Goal: Task Accomplishment & Management: Complete application form

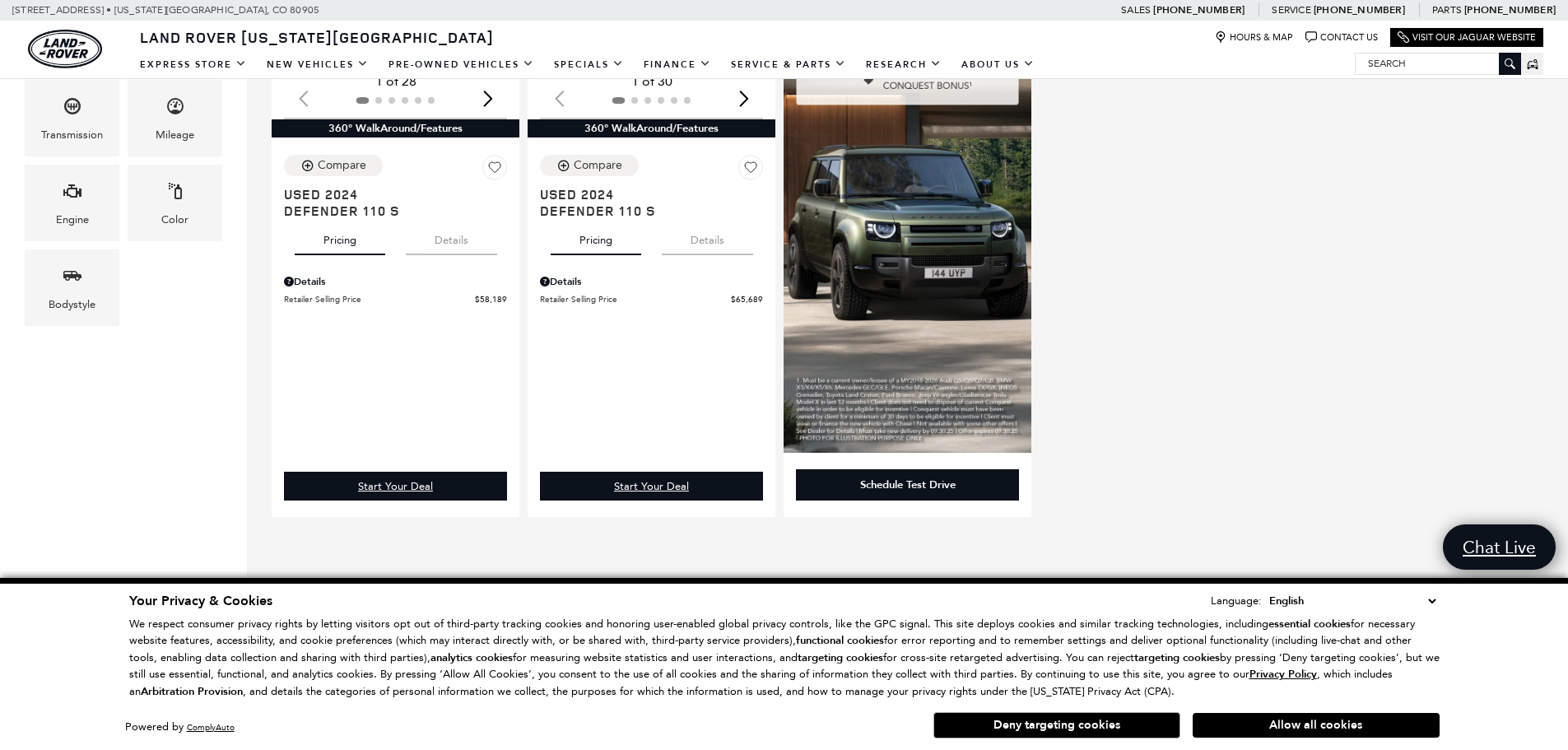
scroll to position [412, 0]
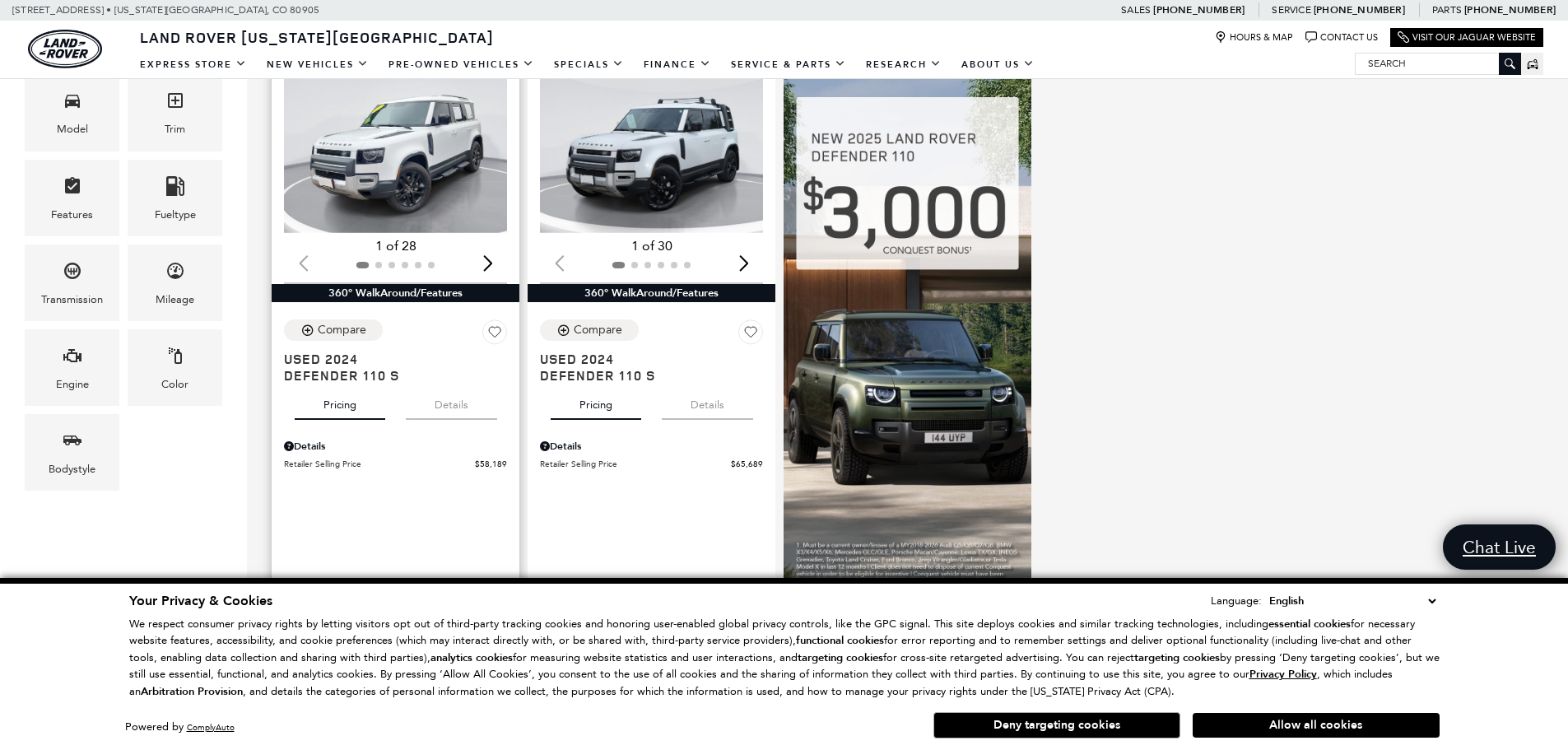
click at [442, 412] on button "Details" at bounding box center [451, 401] width 91 height 36
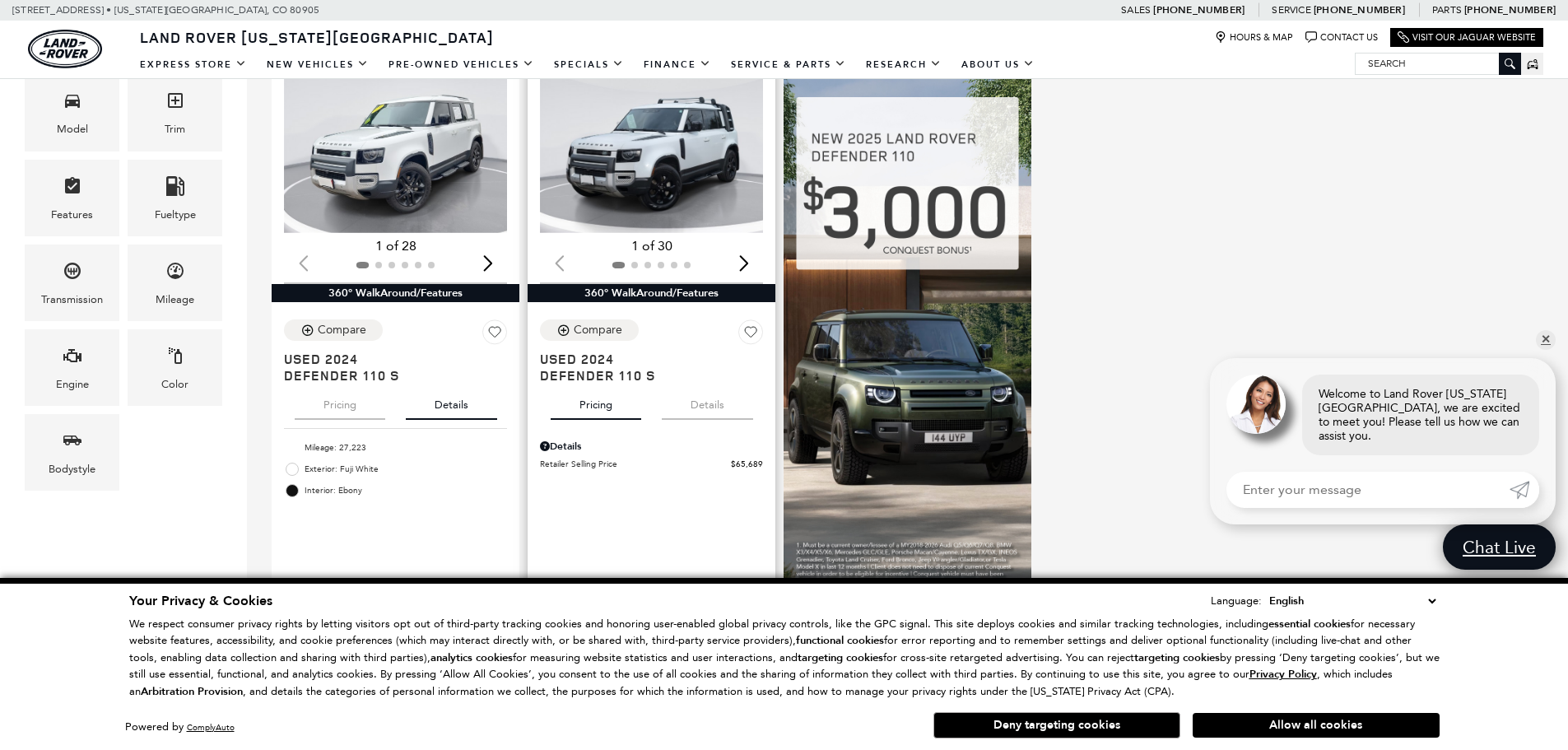
click at [718, 402] on button "Details" at bounding box center [708, 401] width 91 height 36
click at [1544, 349] on link "✕" at bounding box center [1546, 339] width 20 height 20
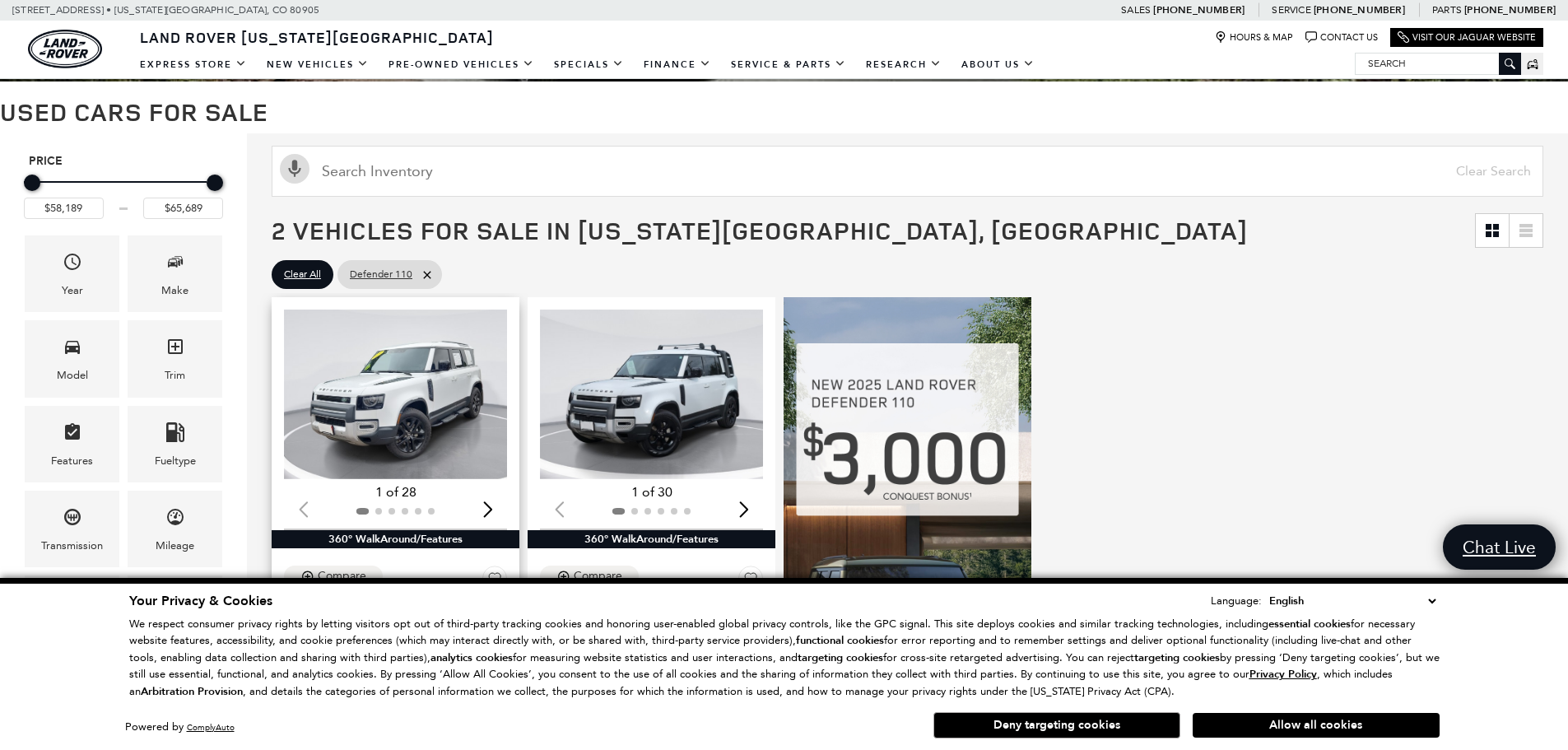
scroll to position [165, 0]
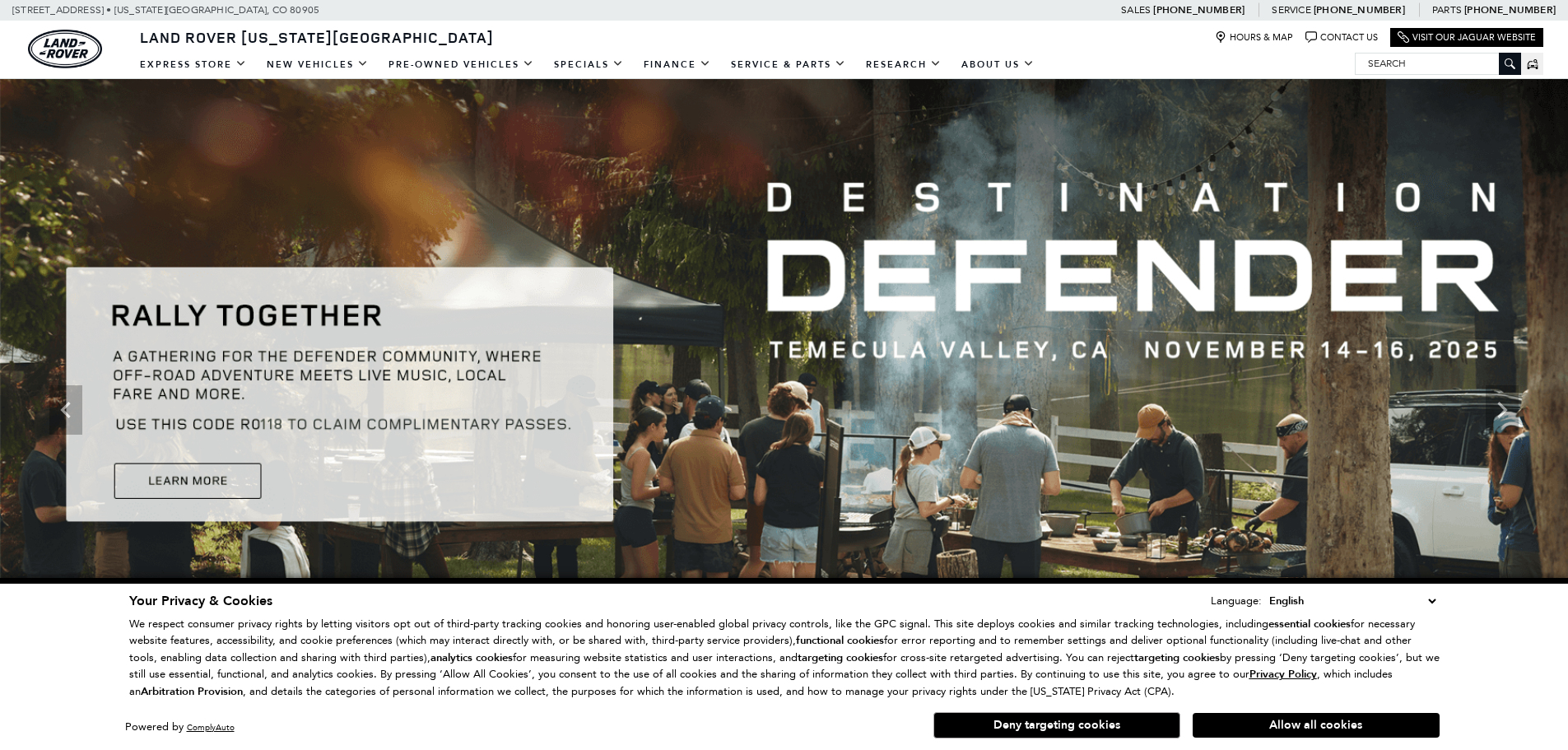
drag, startPoint x: 1089, startPoint y: 727, endPoint x: 1052, endPoint y: 685, distance: 56.0
click at [1088, 727] on button "Deny targeting cookies" at bounding box center [1057, 724] width 247 height 26
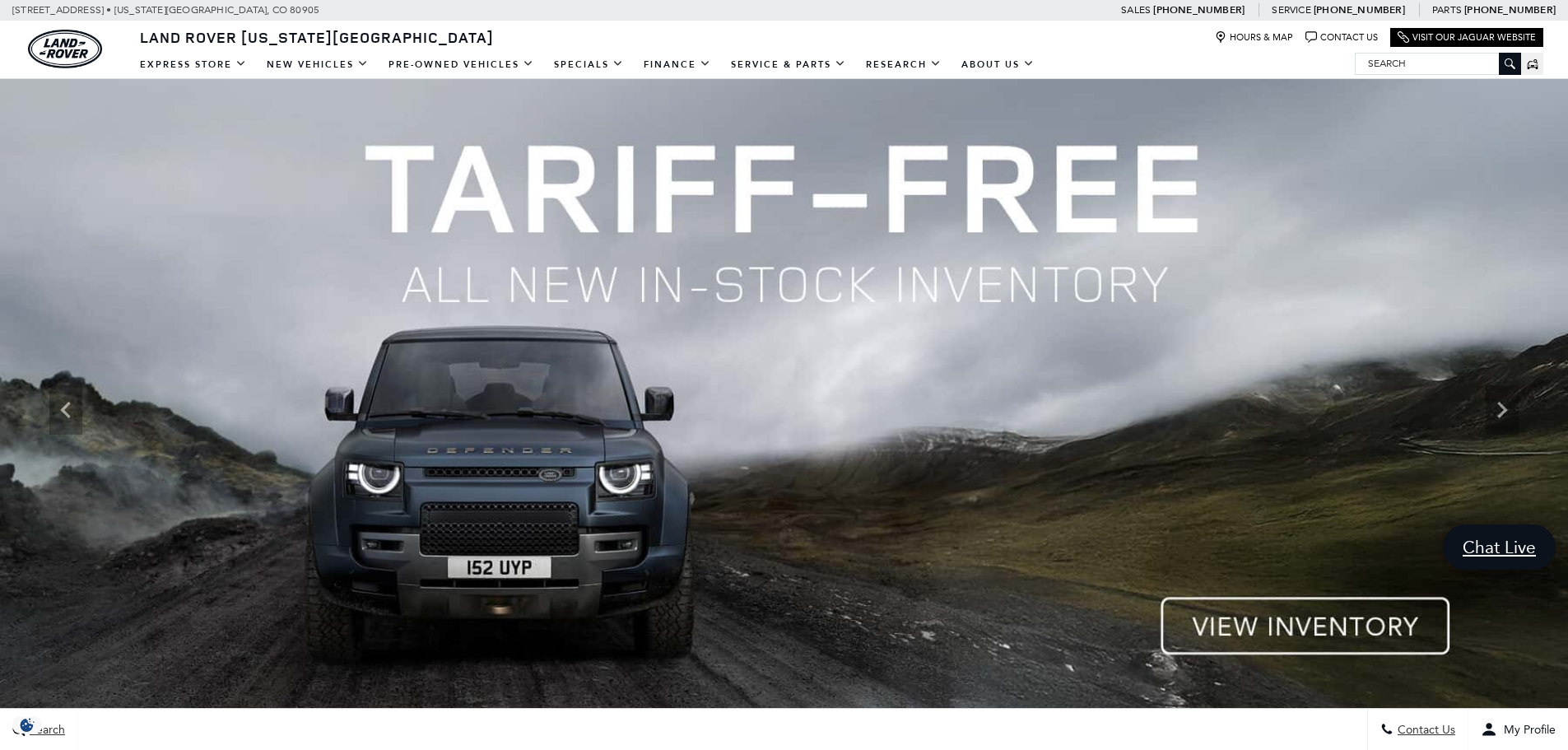
click at [1331, 28] on div "Hours & Map Contact Us Visit Our Jaguar Website" at bounding box center [1373, 38] width 341 height 19
click at [1332, 35] on link "Contact Us" at bounding box center [1342, 38] width 73 height 12
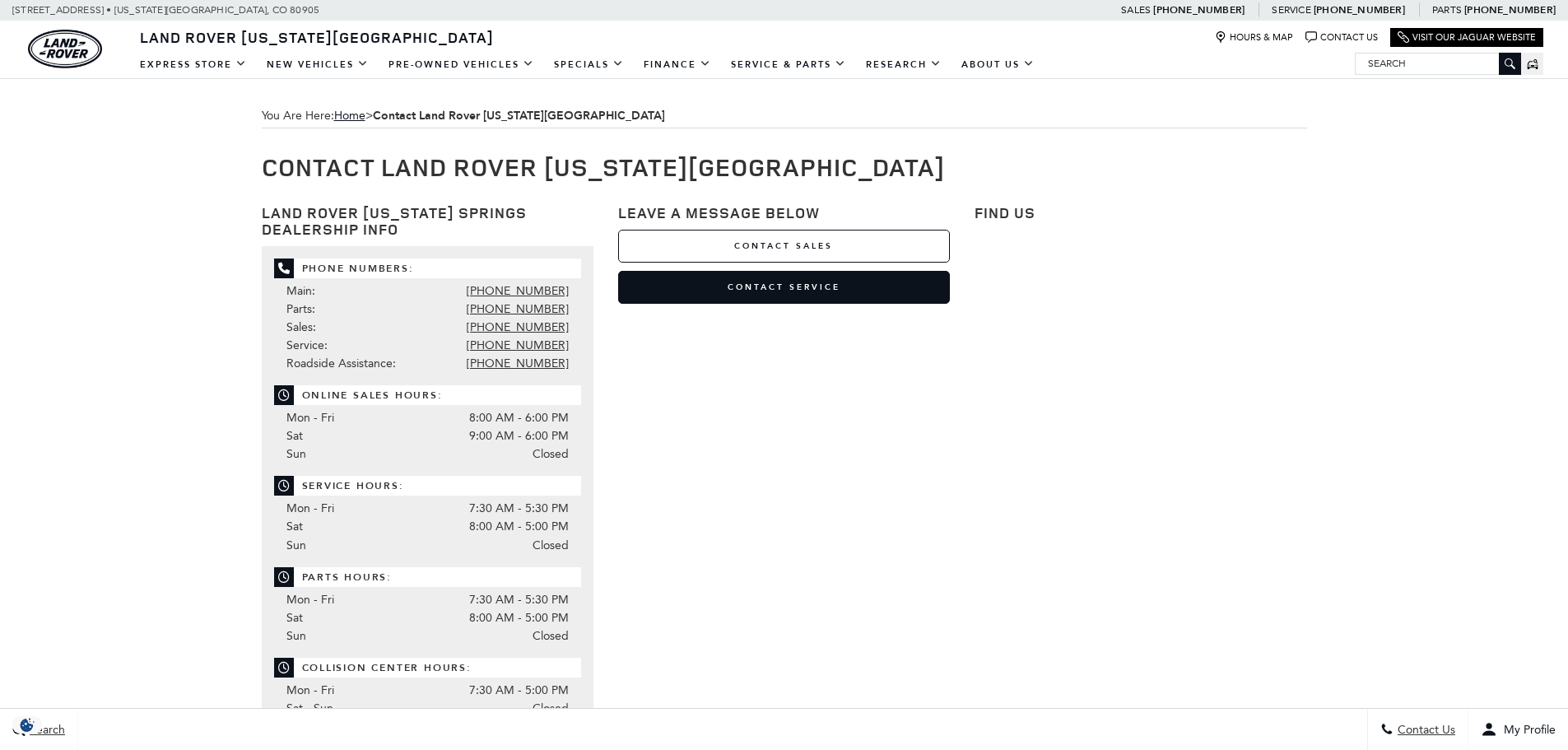
click at [785, 245] on link "Contact Sales" at bounding box center [784, 246] width 332 height 33
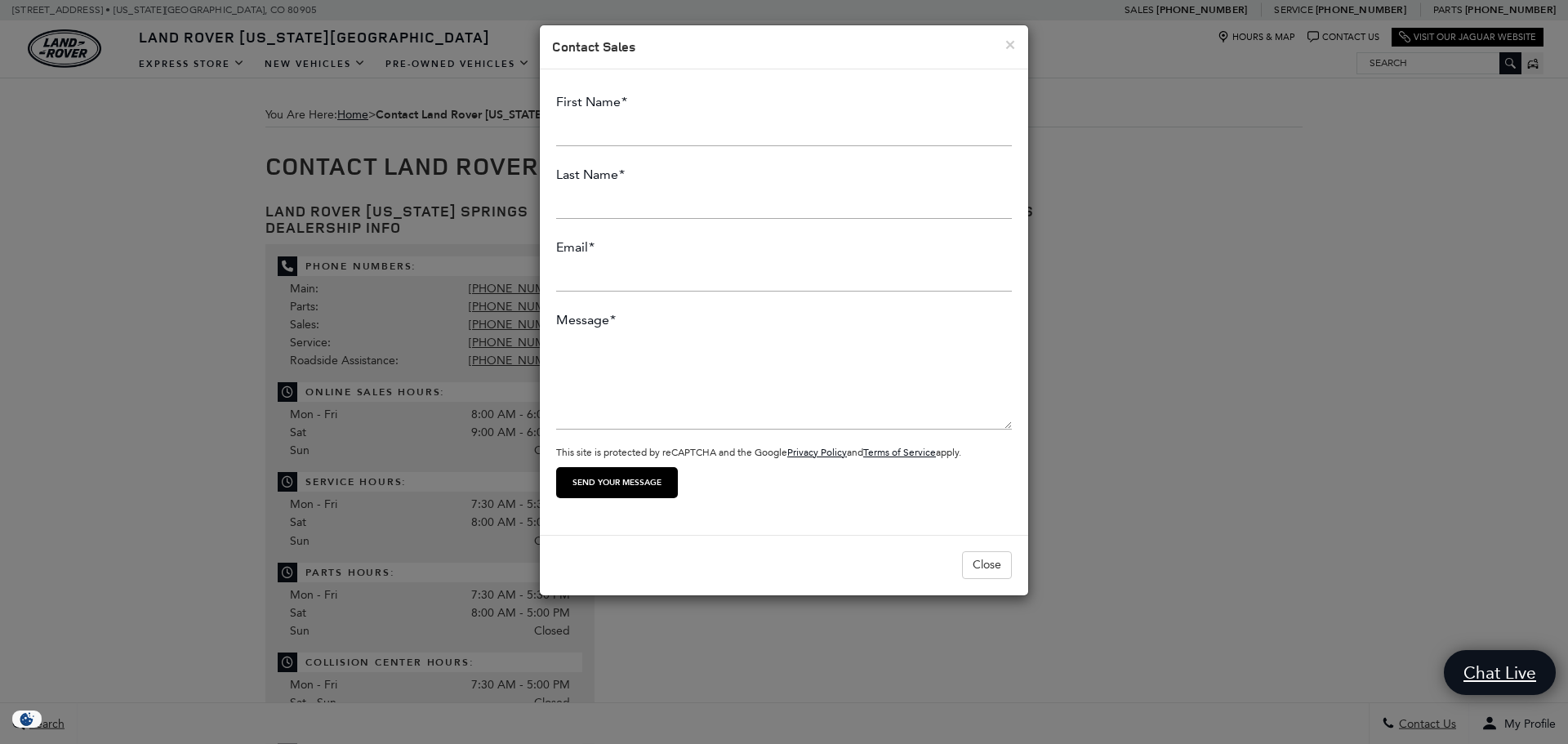
click at [724, 137] on input "First Name *" at bounding box center [784, 130] width 456 height 33
type input "Wesley"
type input "Bradley"
type input "wesleynbradley@yahoo.com"
click at [748, 407] on textarea "Message *" at bounding box center [784, 380] width 456 height 98
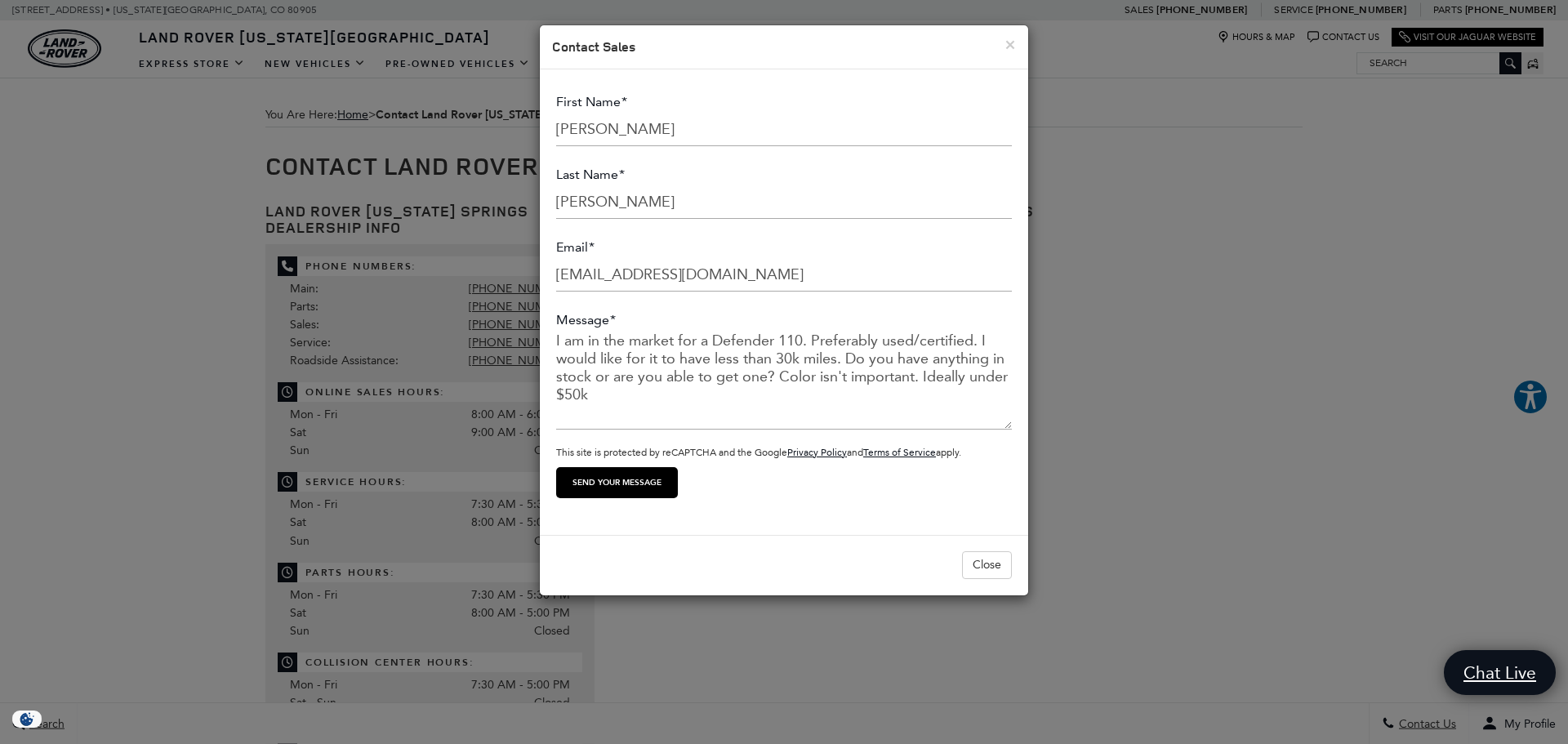
click at [968, 378] on textarea "I am in the market for a Defender 110. Preferably used/certified. I would like …" at bounding box center [784, 380] width 456 height 98
type textarea "I am in the market for a Defender 110. Preferably used/certified. I would like …"
click at [639, 487] on input "Send your message" at bounding box center [617, 482] width 122 height 31
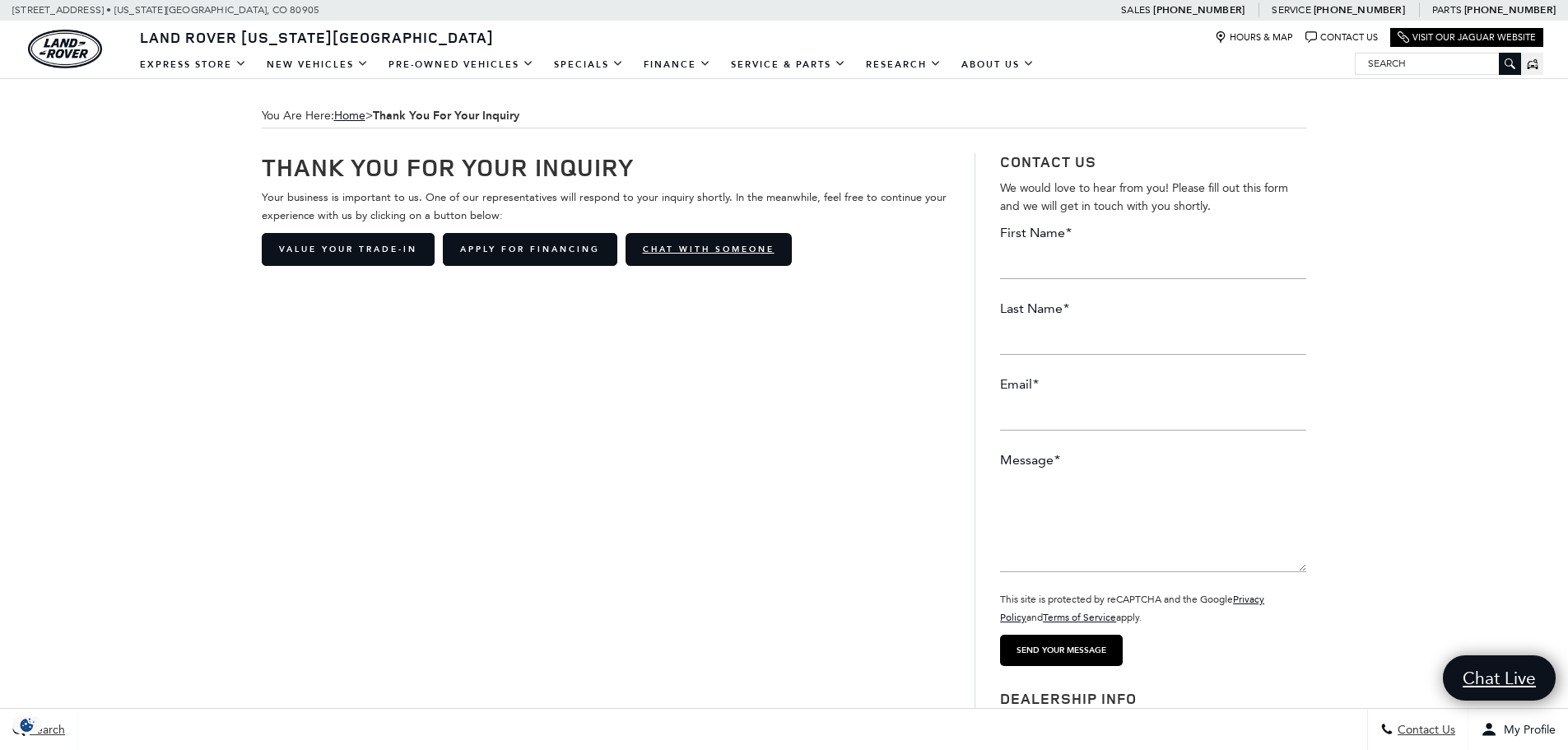
drag, startPoint x: 702, startPoint y: 250, endPoint x: 722, endPoint y: 284, distance: 39.4
click at [702, 250] on link "Chat with Someone" at bounding box center [708, 249] width 167 height 33
click at [1531, 671] on span "Chat Live" at bounding box center [1500, 677] width 99 height 25
click at [1504, 669] on span "Chat Live" at bounding box center [1500, 677] width 99 height 25
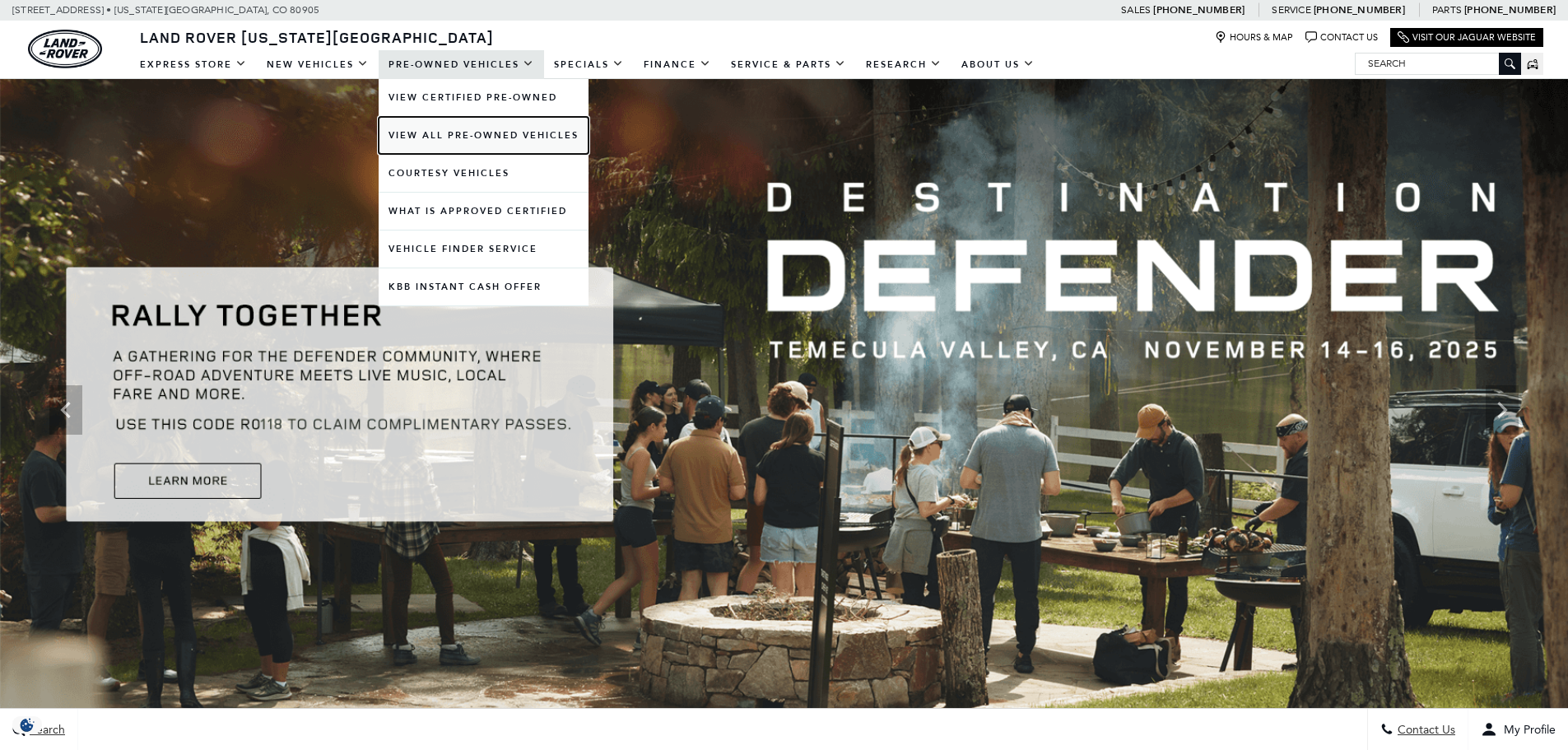
click at [475, 129] on link "View All Pre-Owned Vehicles" at bounding box center [484, 135] width 210 height 37
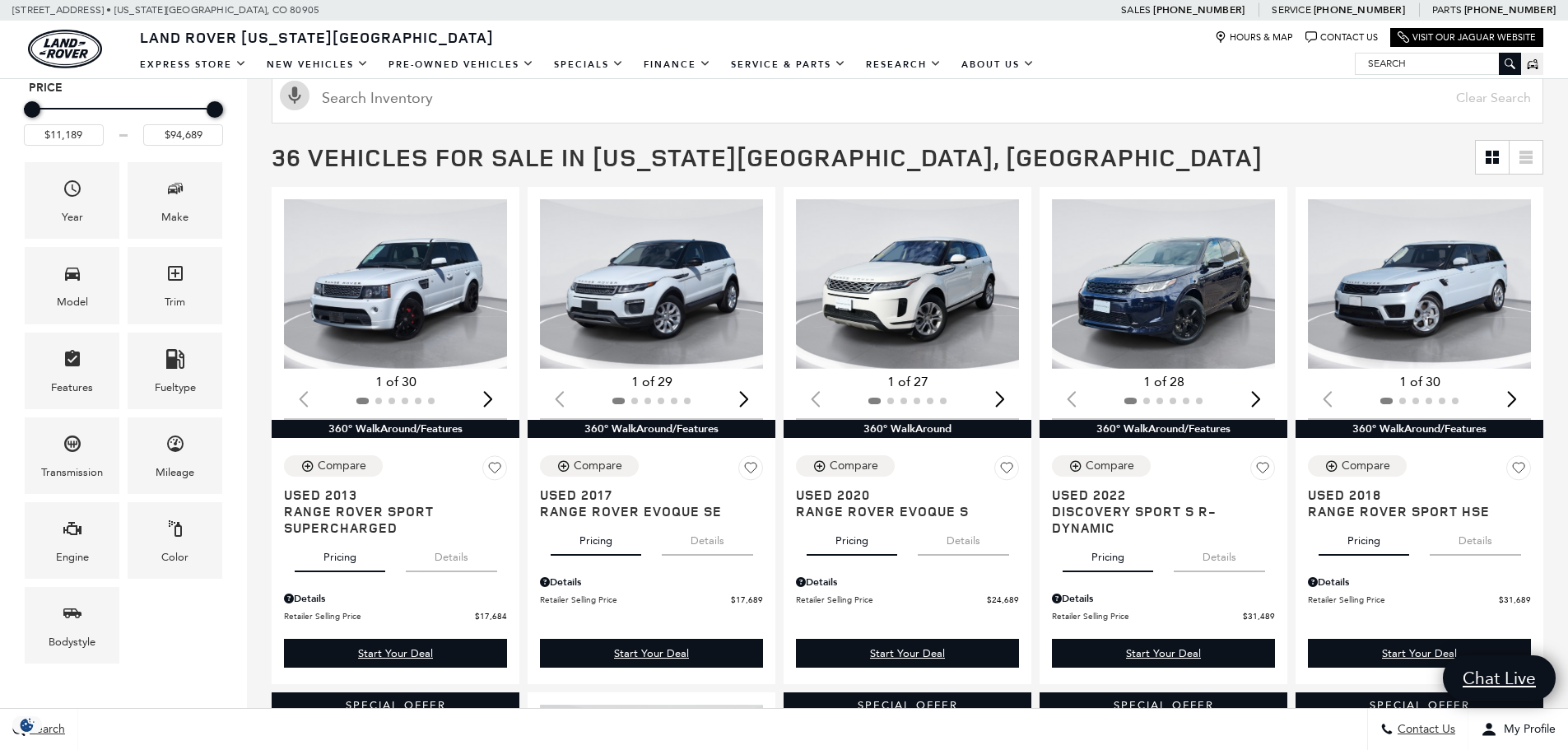
scroll to position [247, 0]
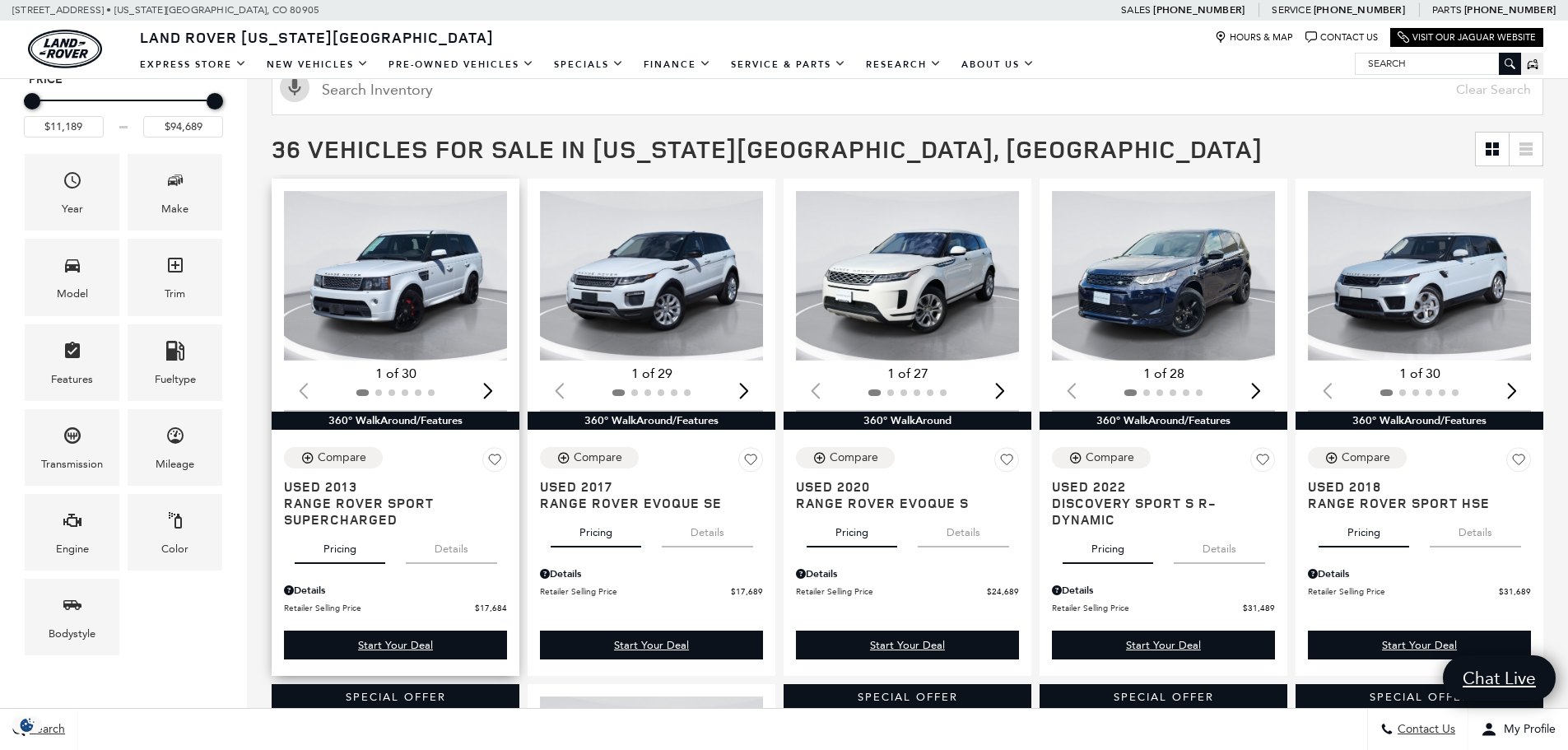
click at [456, 540] on button "Details" at bounding box center [451, 546] width 91 height 36
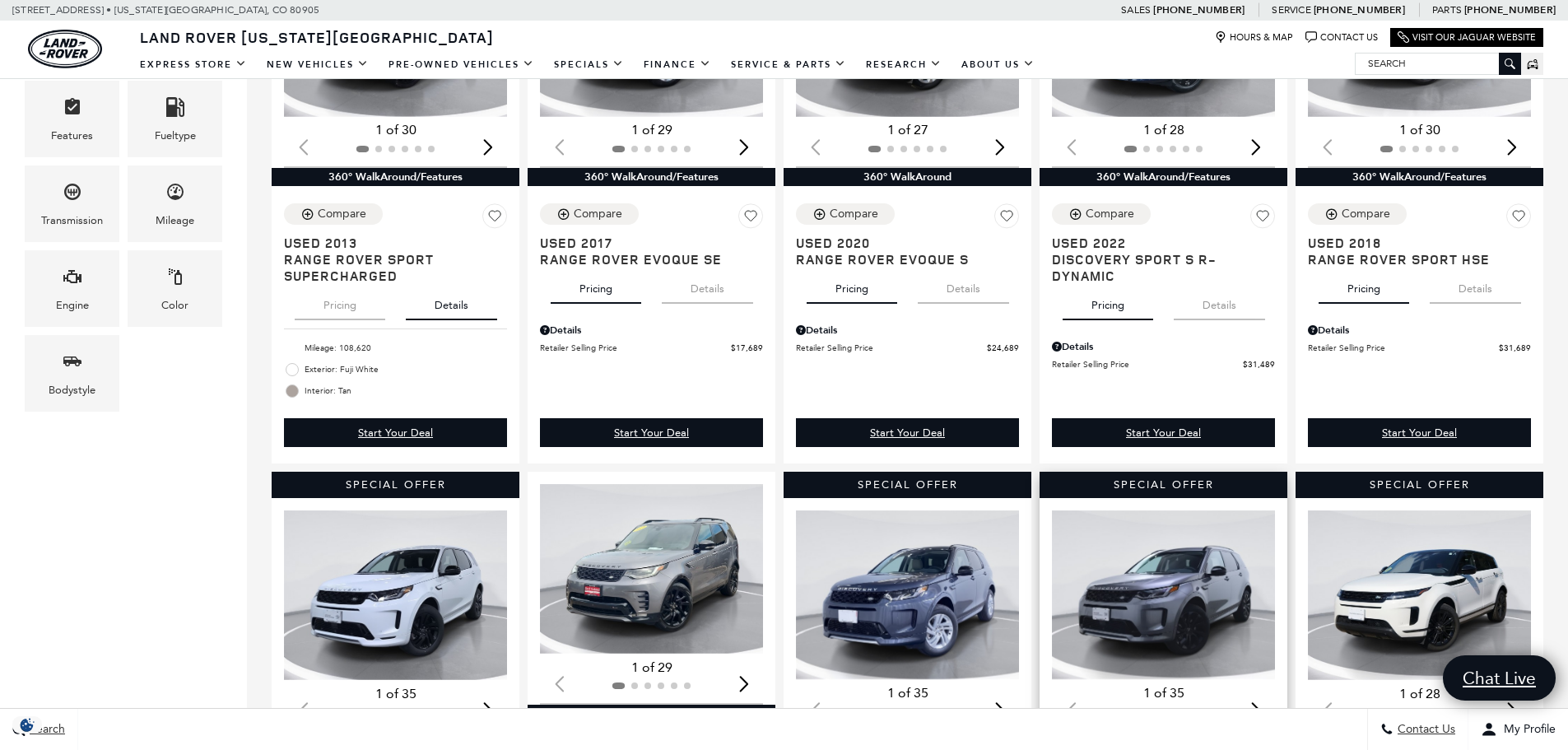
scroll to position [576, 0]
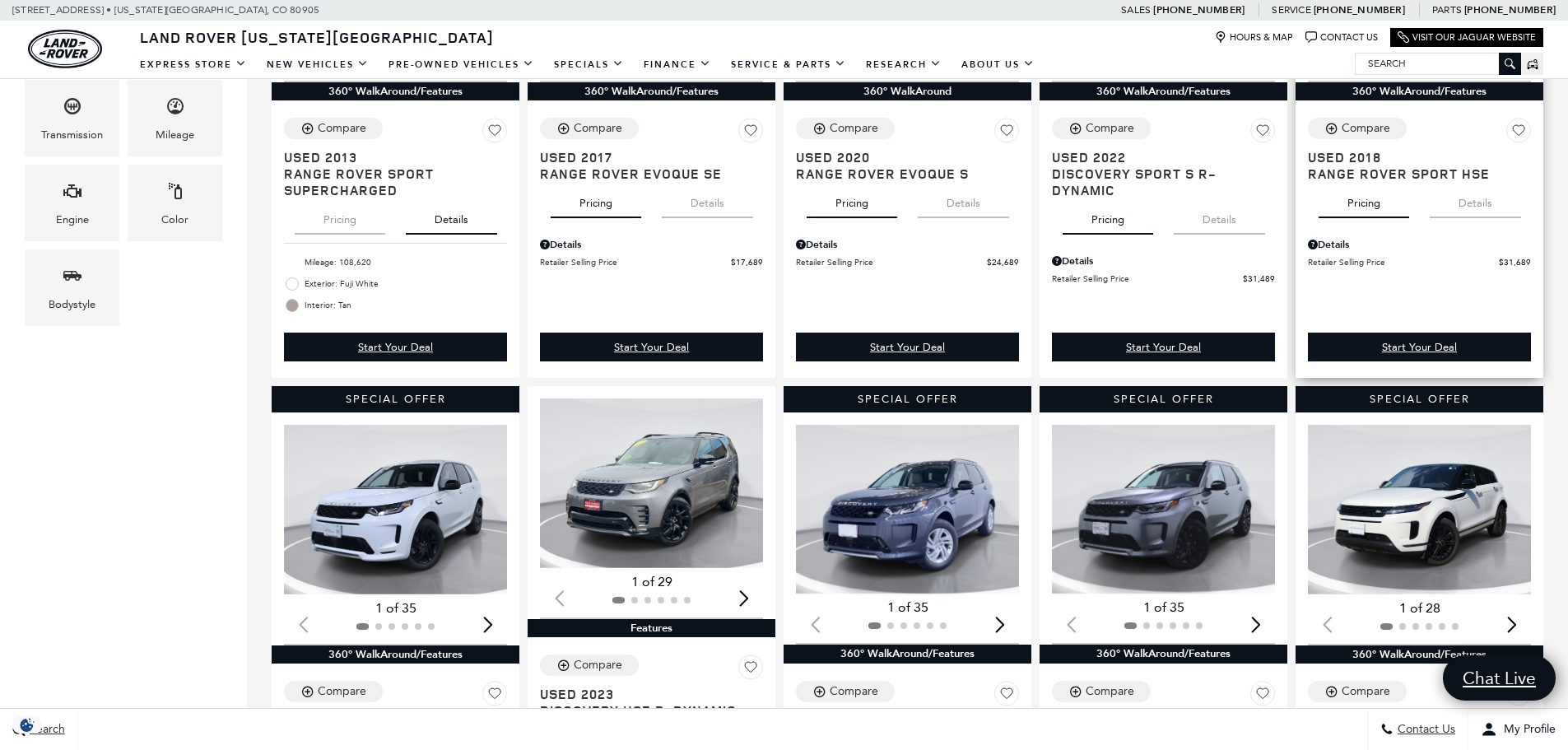
click at [1488, 200] on button "Details" at bounding box center [1476, 200] width 91 height 36
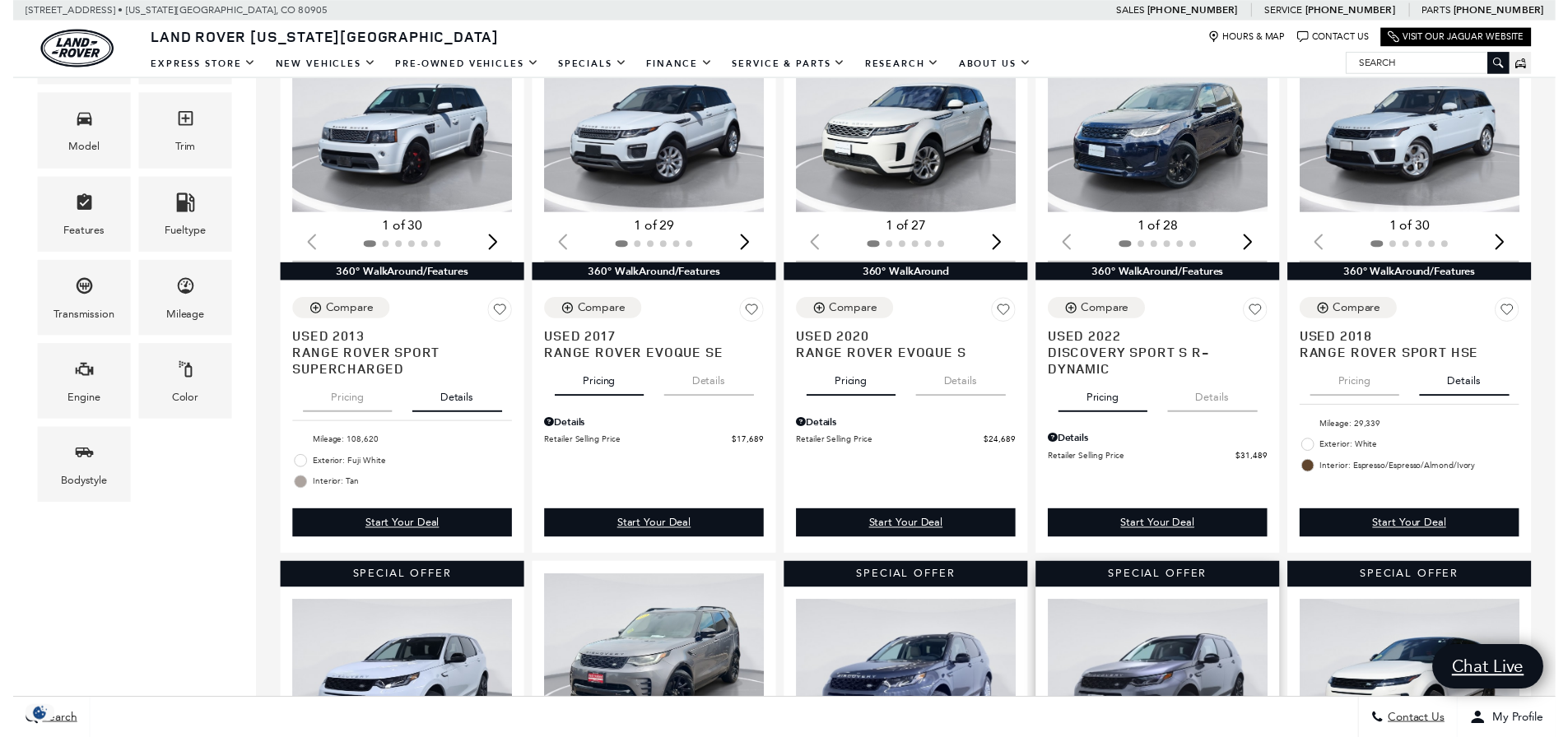
scroll to position [329, 0]
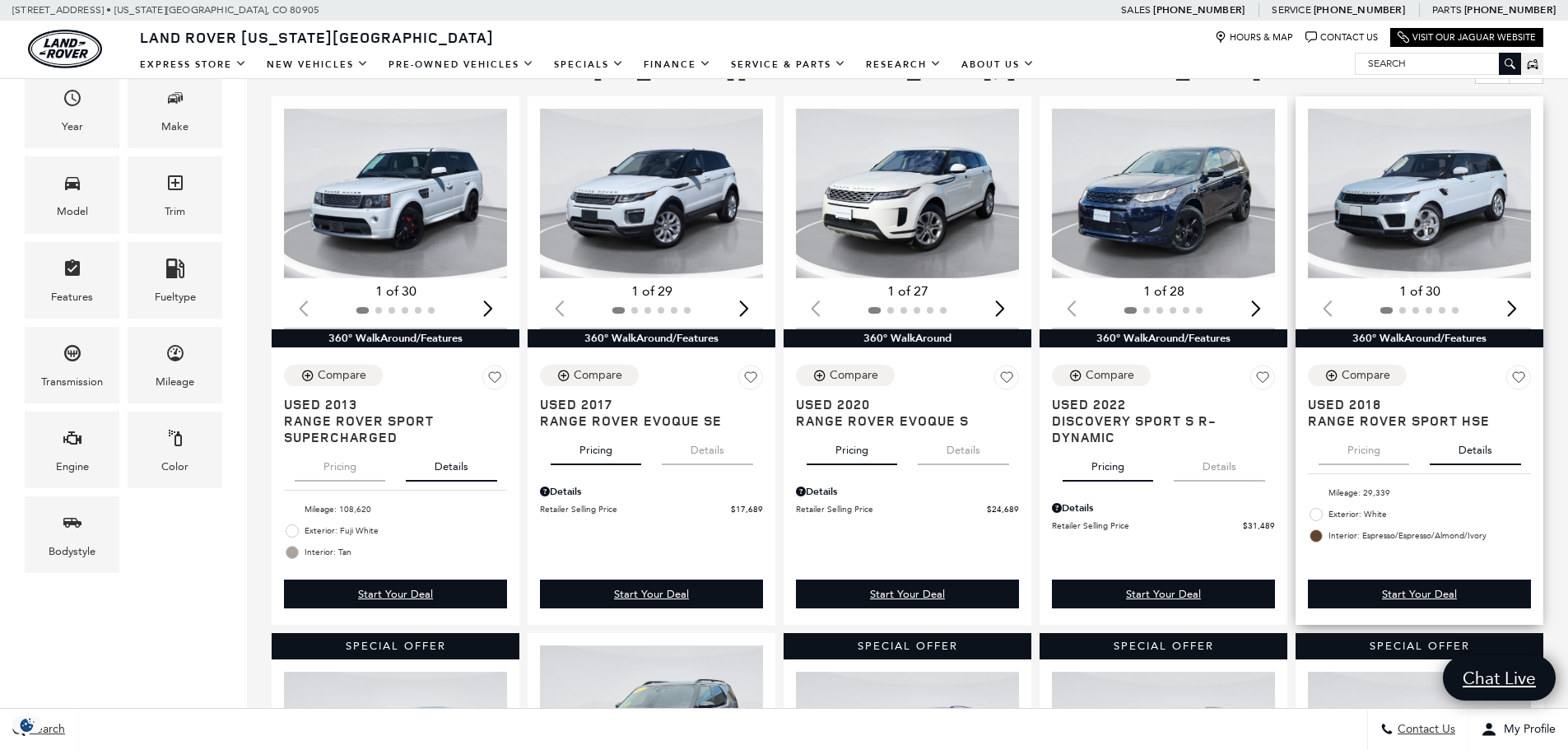
click at [1524, 376] on icon at bounding box center [1518, 378] width 11 height 11
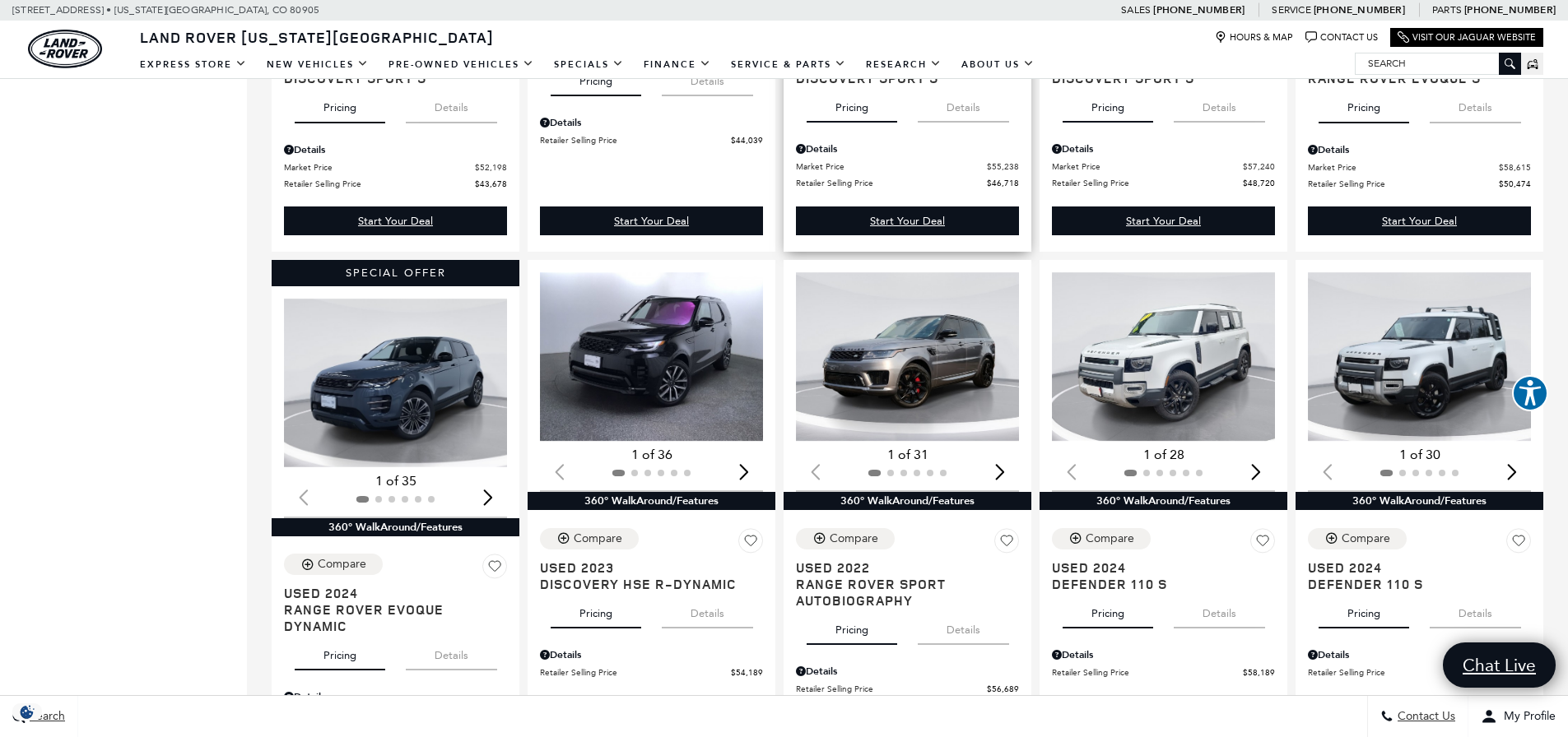
scroll to position [1317, 0]
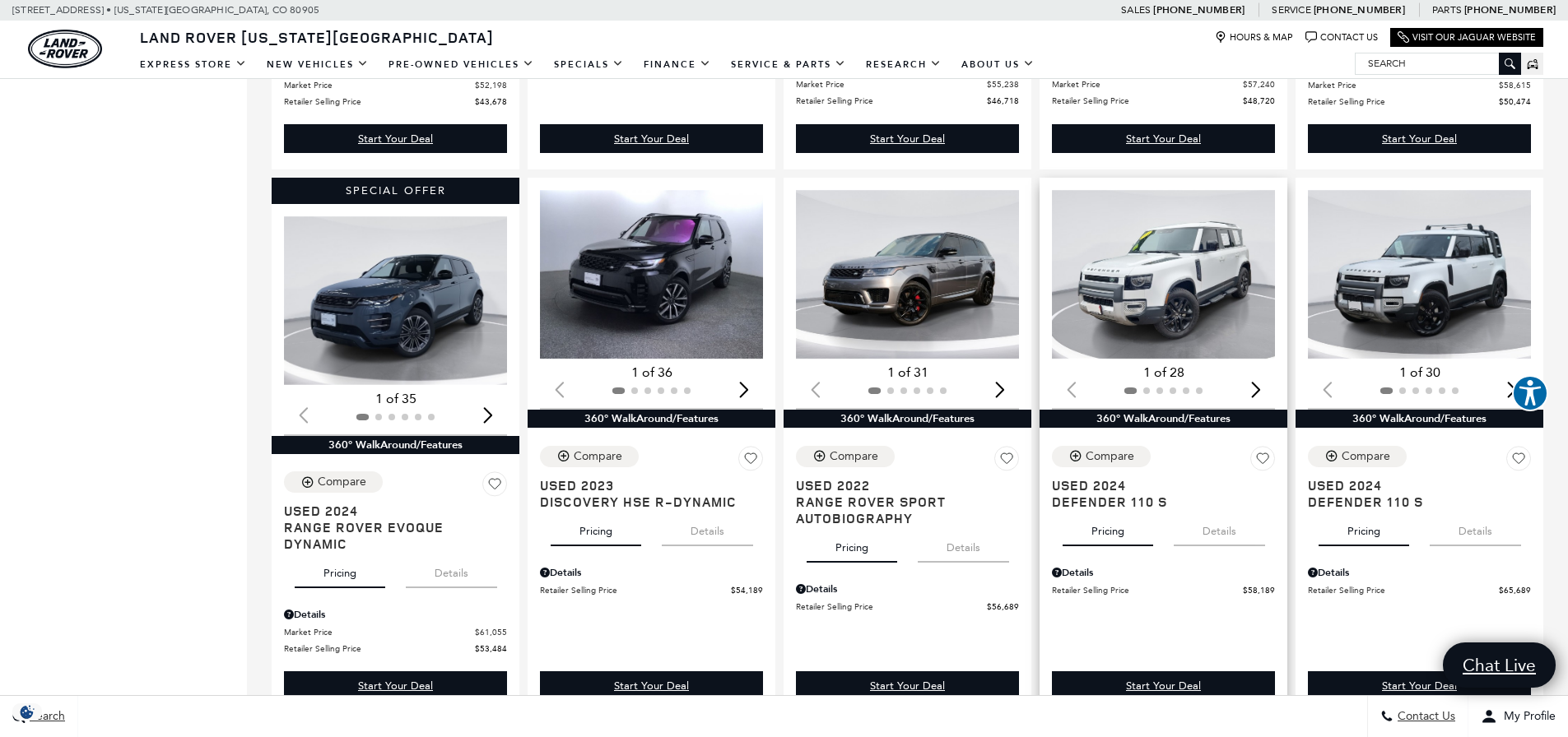
click at [1219, 538] on button "Details" at bounding box center [1219, 528] width 91 height 36
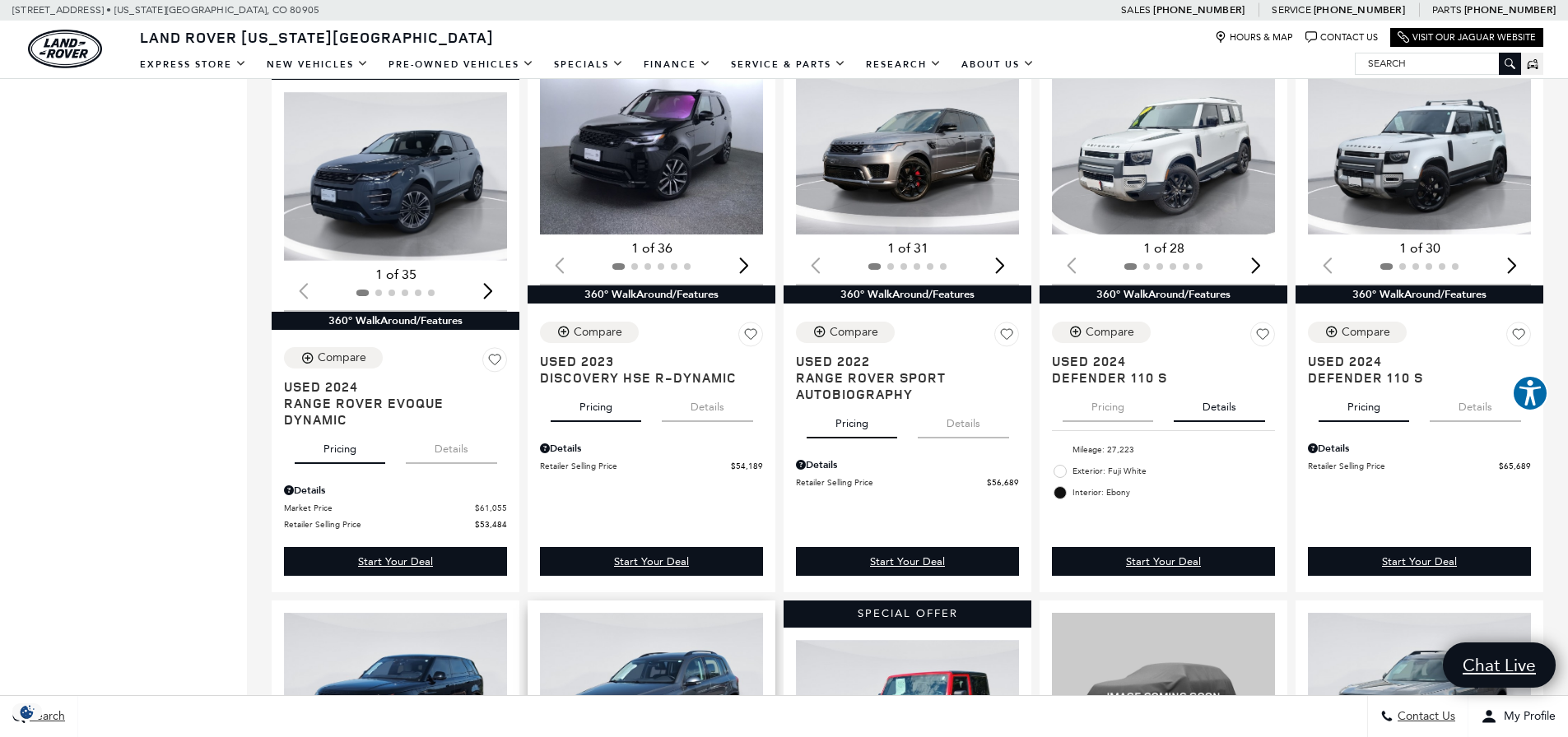
scroll to position [1399, 0]
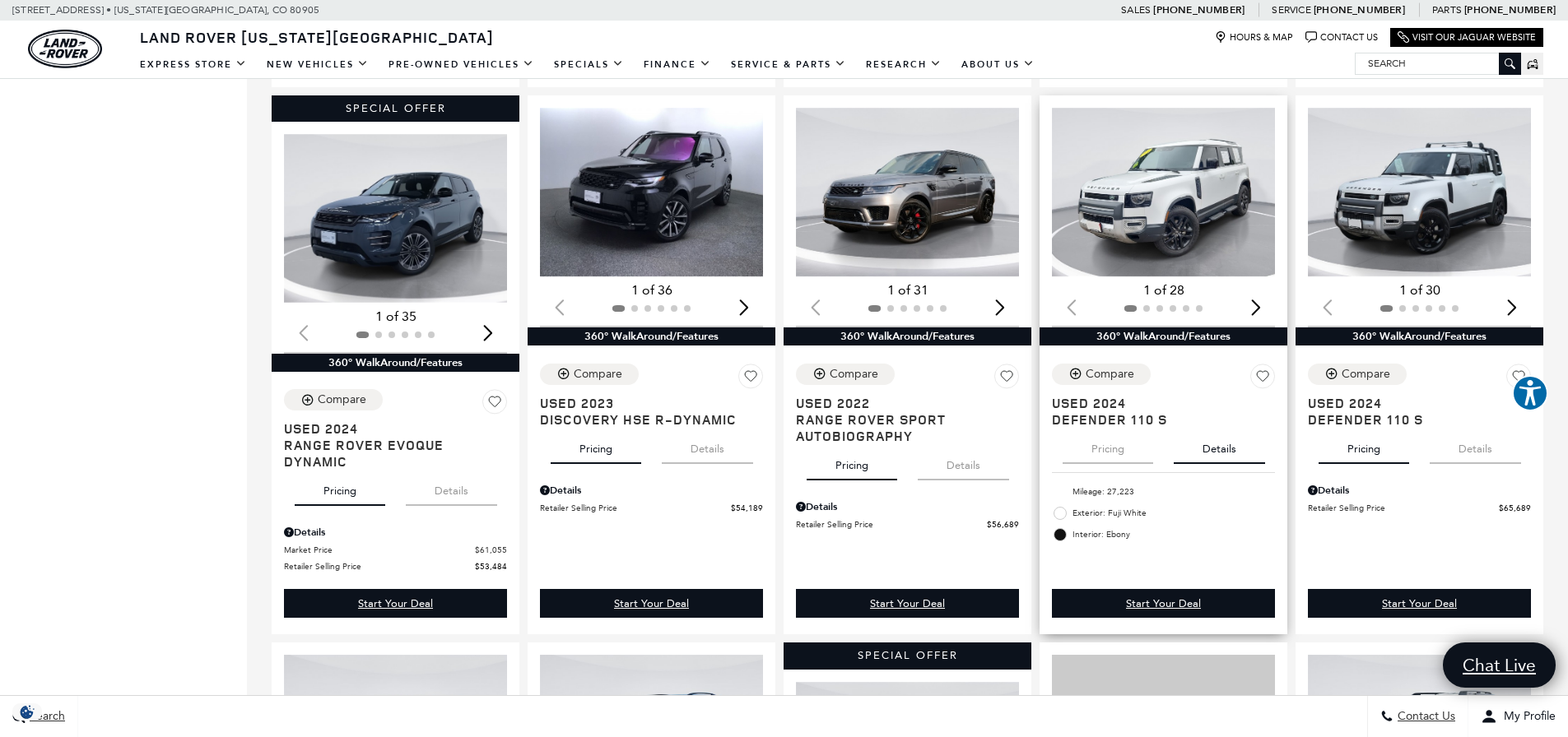
click at [1125, 453] on button "Pricing" at bounding box center [1108, 446] width 91 height 36
click at [1262, 309] on div "Next slide" at bounding box center [1256, 307] width 22 height 36
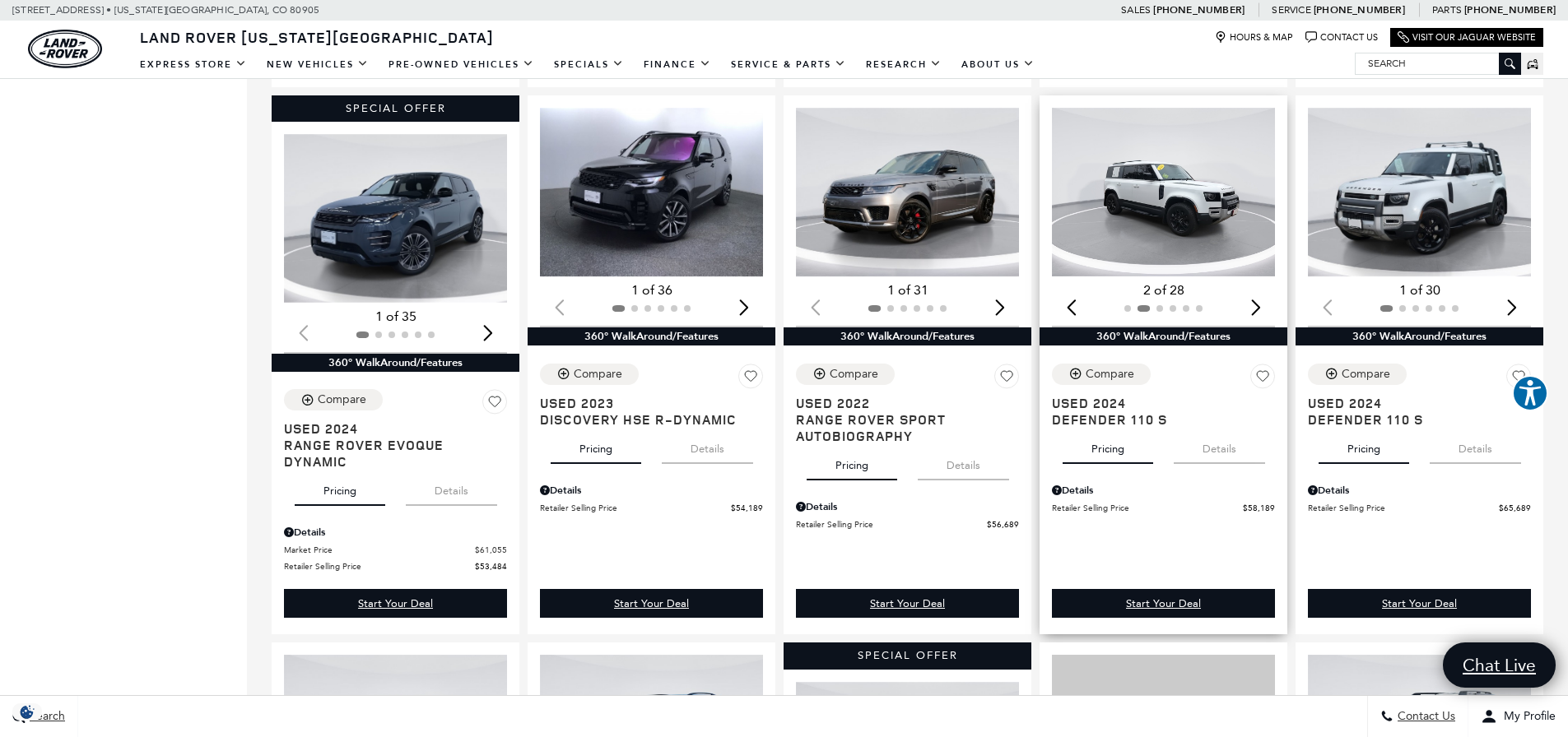
click at [1267, 303] on div "Next slide" at bounding box center [1256, 307] width 22 height 36
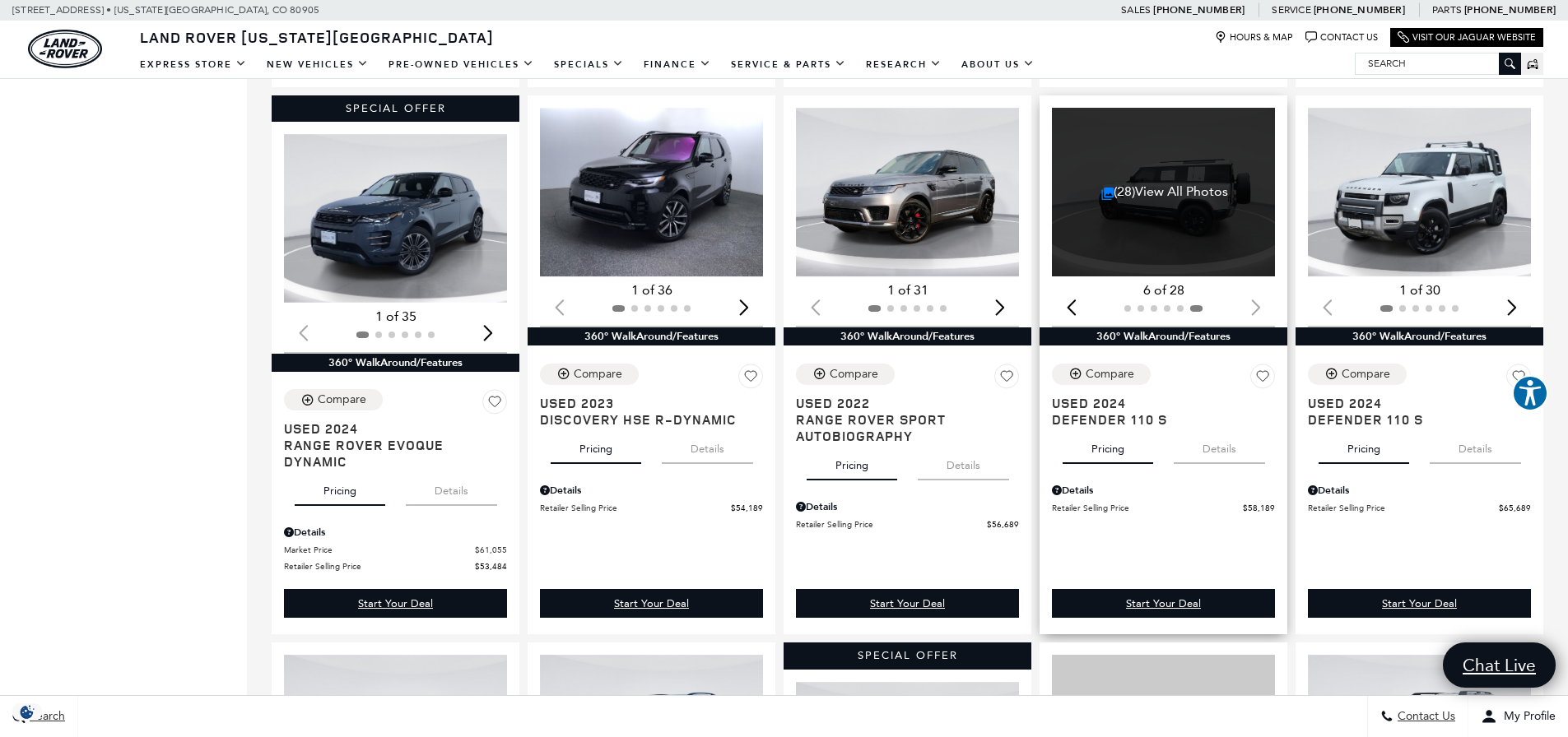
click at [1269, 303] on div at bounding box center [1163, 308] width 223 height 18
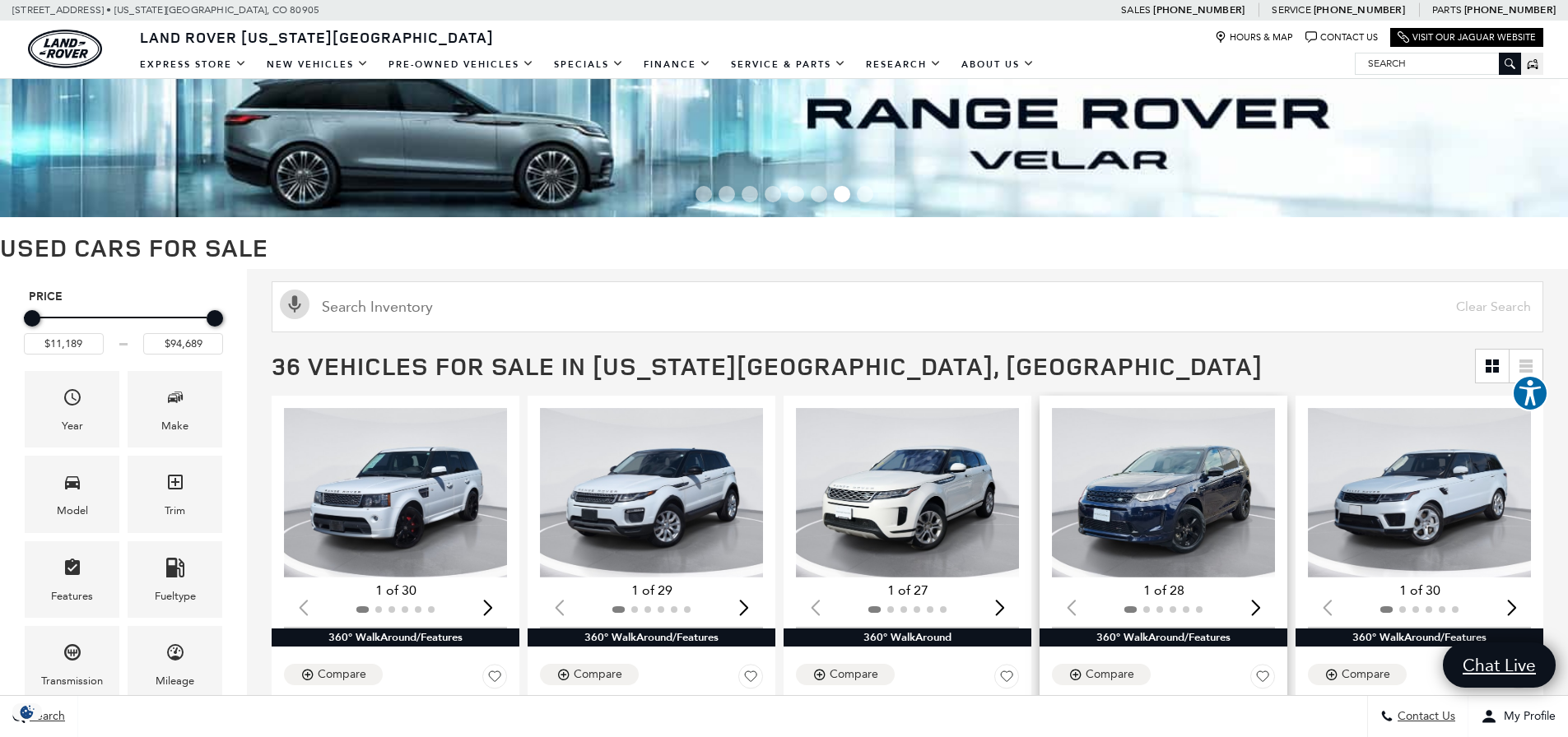
scroll to position [0, 0]
